Goal: Find specific page/section: Find specific page/section

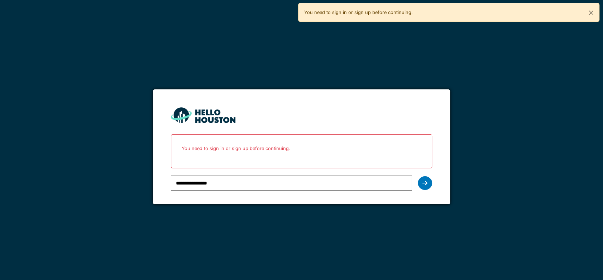
click at [410, 164] on div "You need to sign in or sign up before continuing." at bounding box center [301, 151] width 261 height 34
click at [424, 181] on icon at bounding box center [425, 183] width 5 height 6
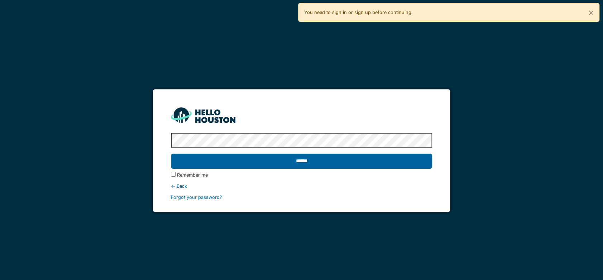
click at [351, 161] on input "******" at bounding box center [301, 160] width 261 height 15
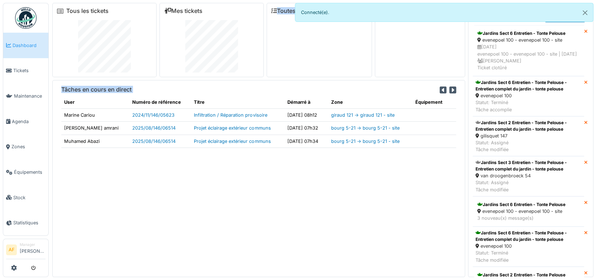
drag, startPoint x: 0, startPoint y: 0, endPoint x: 290, endPoint y: 44, distance: 293.7
click at [290, 44] on div "Tous les tickets Mes tickets Toutes les tâches Mes tâches Tâches en cours en di…" at bounding box center [258, 140] width 413 height 274
click at [290, 44] on div "Toutes les tâches" at bounding box center [319, 40] width 105 height 74
